Goal: Task Accomplishment & Management: Manage account settings

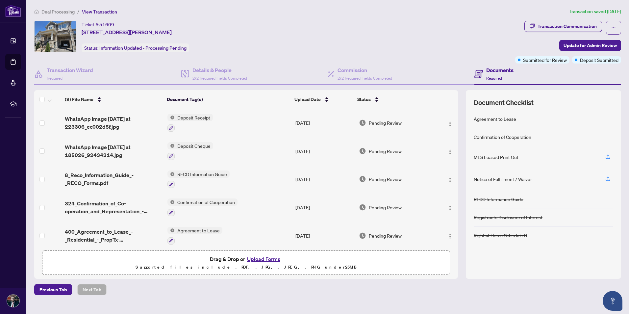
click at [65, 8] on li "Deal Processing" at bounding box center [54, 12] width 40 height 8
click at [62, 10] on span "Deal Processing" at bounding box center [57, 12] width 33 height 6
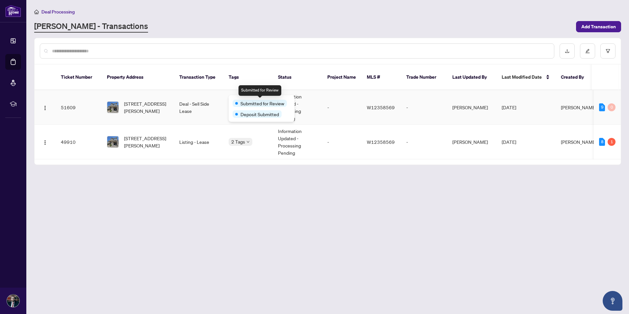
click at [249, 101] on span "Submitted for Review" at bounding box center [262, 103] width 44 height 7
click at [236, 186] on main "Deal Processing RAHR - Transactions Add Transaction Ticket Number Property Addr…" at bounding box center [327, 157] width 602 height 314
